Goal: Check status

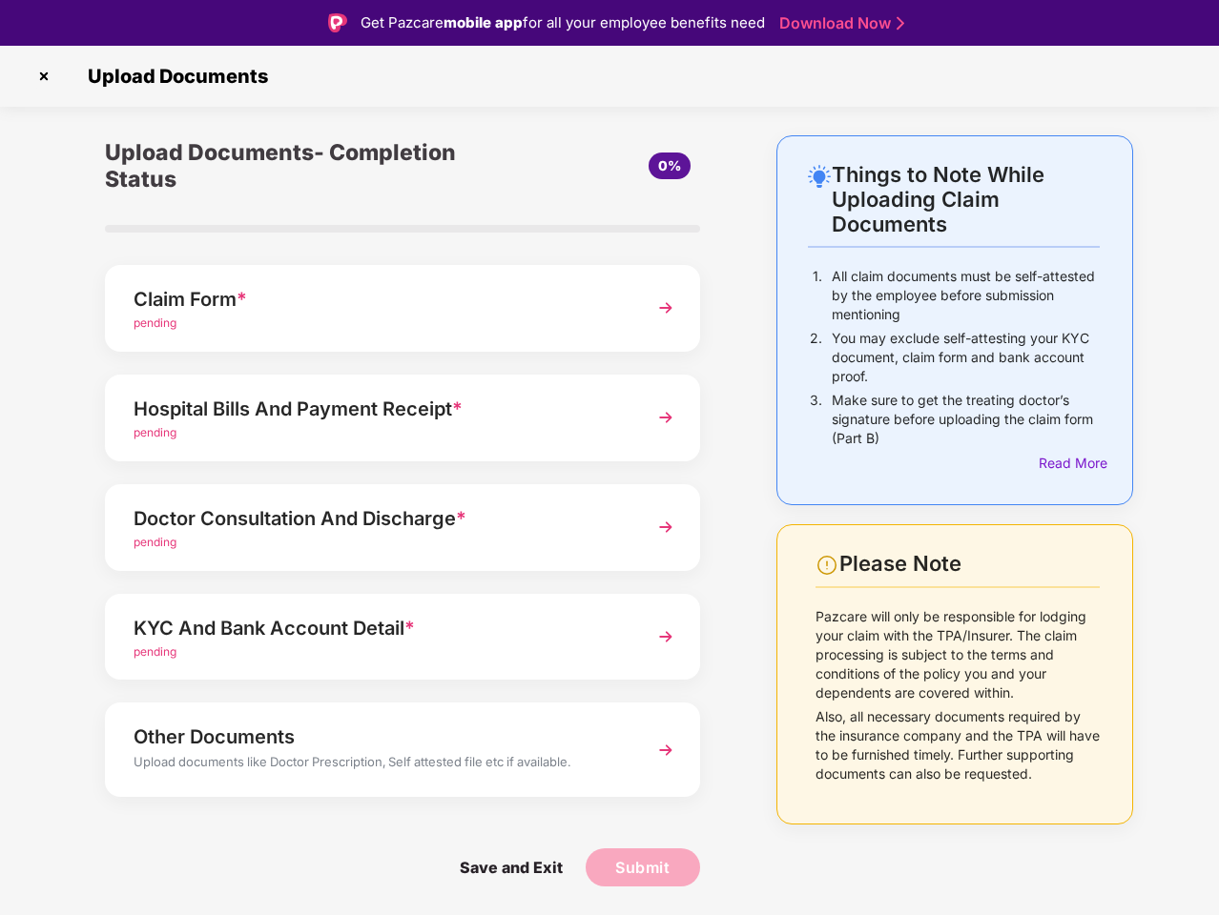
click at [44, 76] on img at bounding box center [44, 76] width 31 height 31
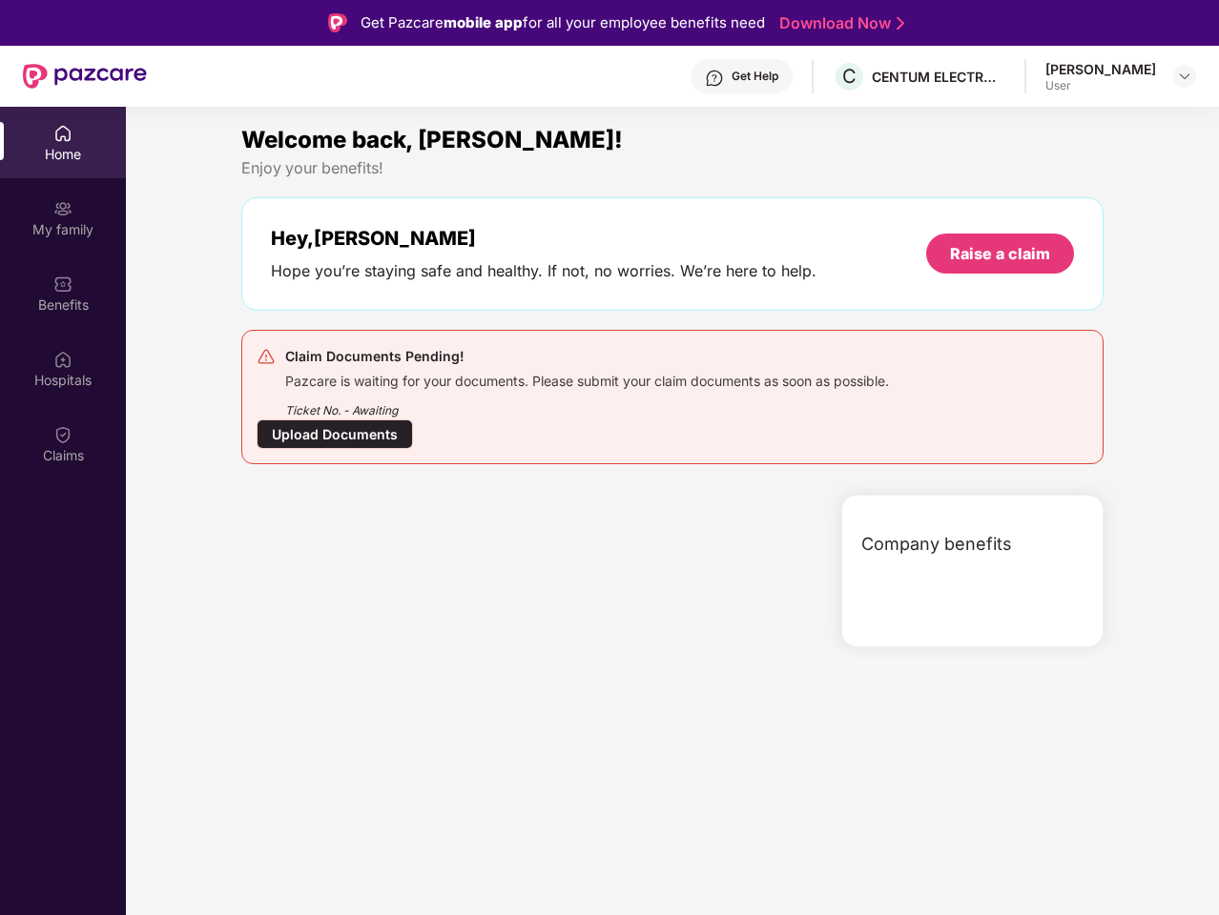
click at [402, 308] on div "Hey, [PERSON_NAME] you’re staying safe and healthy. If not, no worries. We’re h…" at bounding box center [672, 253] width 862 height 113
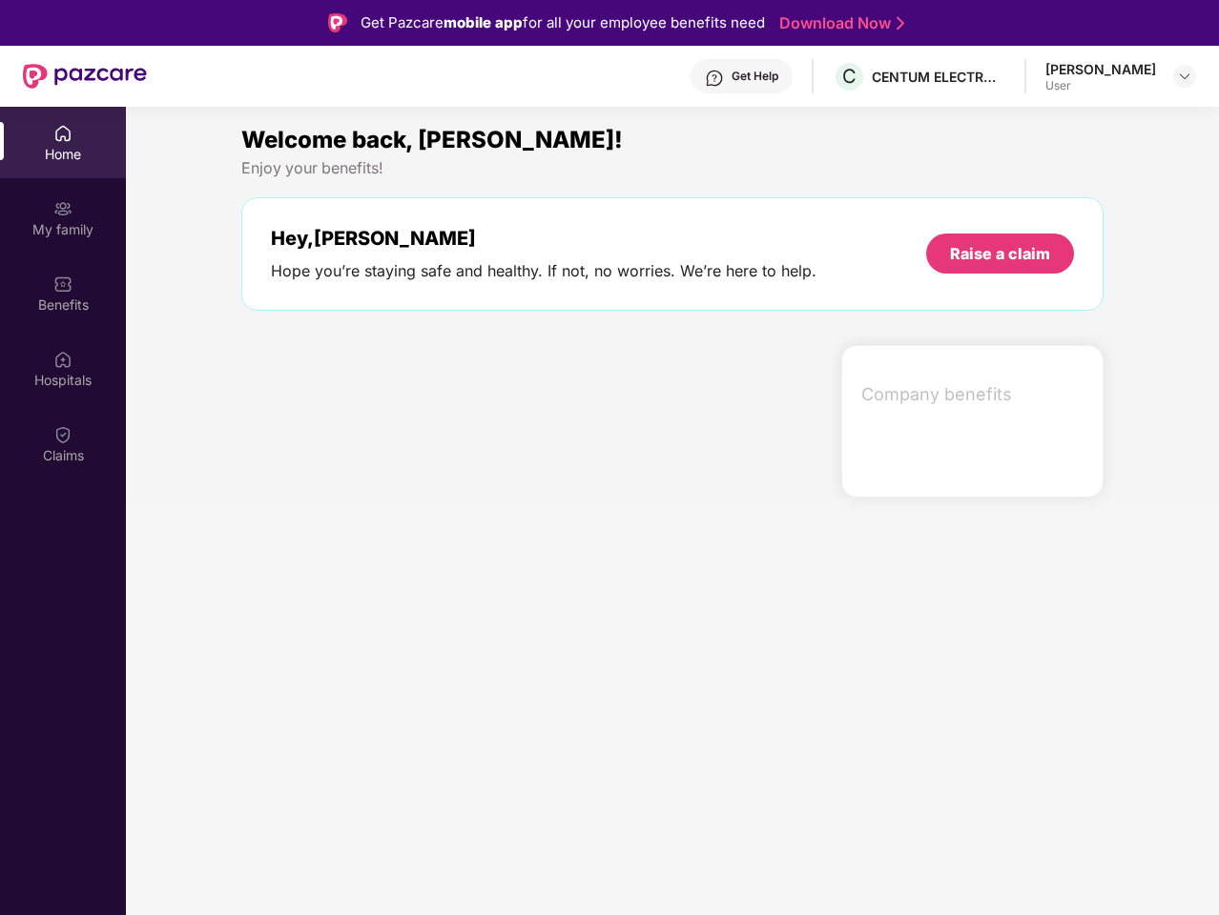
click at [402, 418] on div at bounding box center [534, 421] width 600 height 153
click at [402, 527] on section "Welcome back, [PERSON_NAME]! Enjoy your benefits! Hey, [PERSON_NAME] you’re sta…" at bounding box center [672, 564] width 1093 height 915
click at [402, 637] on section "Welcome back, [PERSON_NAME]! Enjoy your benefits! Hey, [PERSON_NAME] you’re sta…" at bounding box center [672, 564] width 1093 height 915
click at [402, 749] on section "Welcome back, [PERSON_NAME]! Enjoy your benefits! Hey, [PERSON_NAME] you’re sta…" at bounding box center [672, 564] width 1093 height 915
click at [510, 868] on section "Welcome back, [PERSON_NAME]! Enjoy your benefits! Hey, [PERSON_NAME] you’re sta…" at bounding box center [672, 564] width 1093 height 915
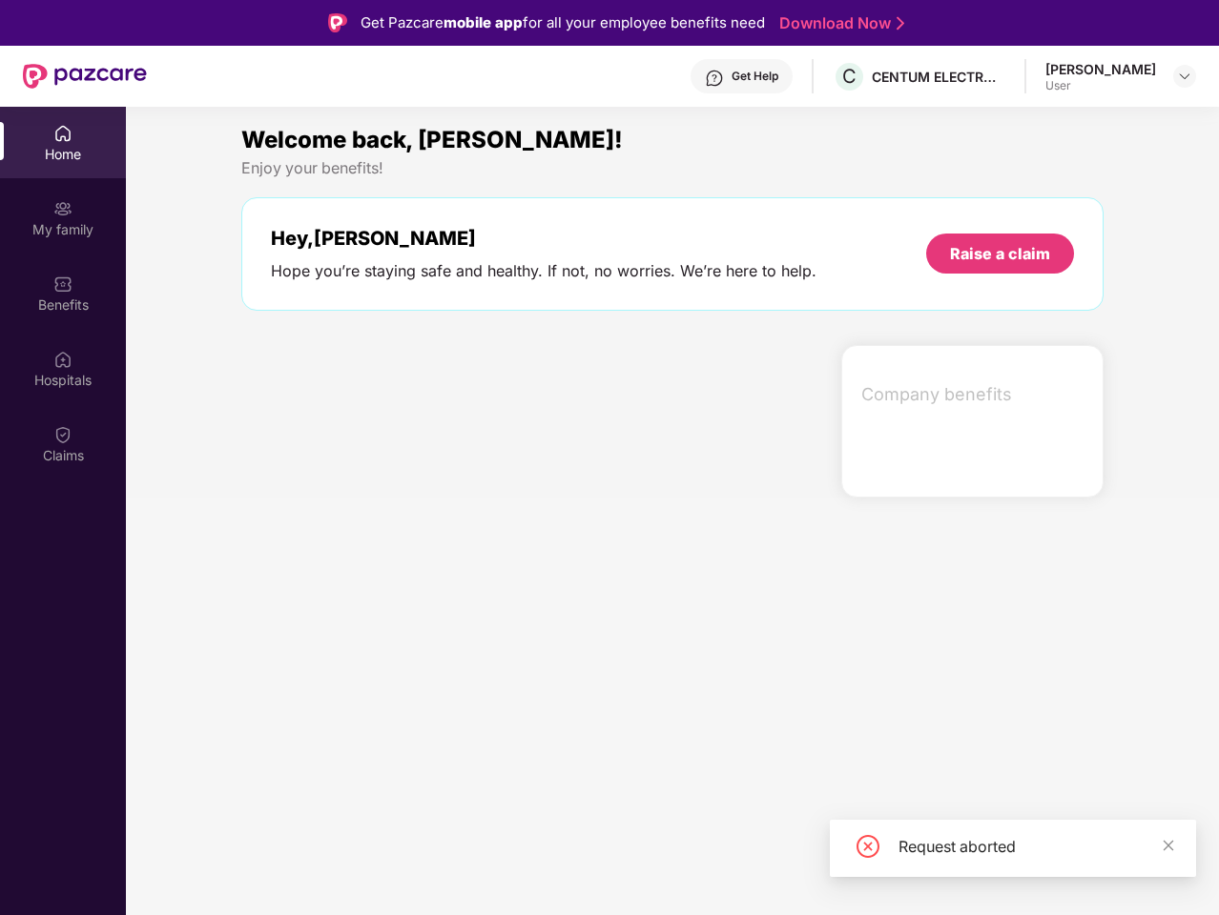
click at [643, 868] on section "Welcome back, [PERSON_NAME]! Enjoy your benefits! Hey, [PERSON_NAME] you’re sta…" at bounding box center [672, 564] width 1093 height 915
